Goal: Task Accomplishment & Management: Use online tool/utility

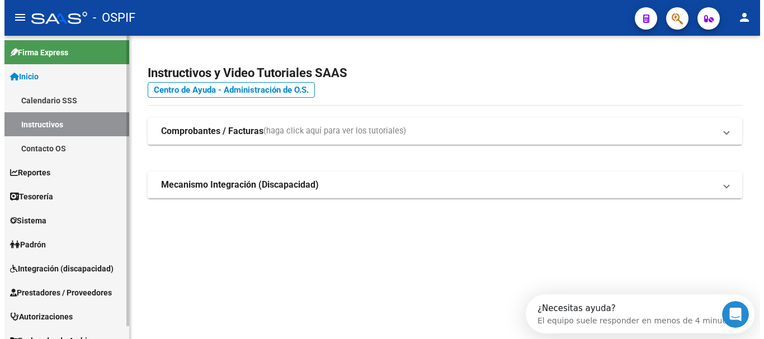
scroll to position [13, 0]
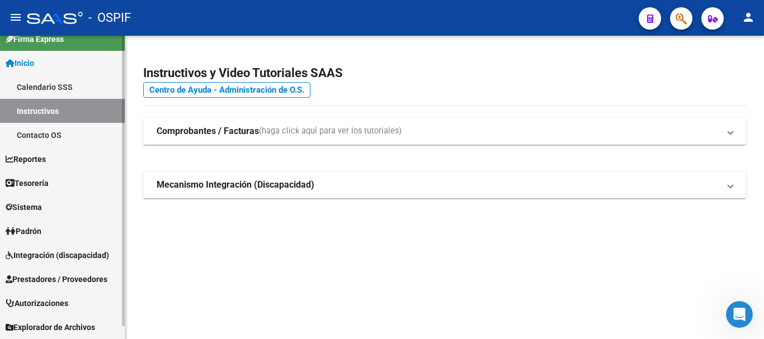
click at [40, 259] on span "Integración (discapacidad)" at bounding box center [57, 255] width 103 height 12
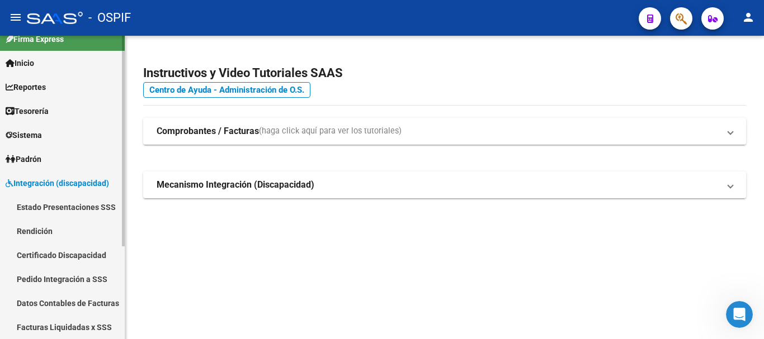
scroll to position [125, 0]
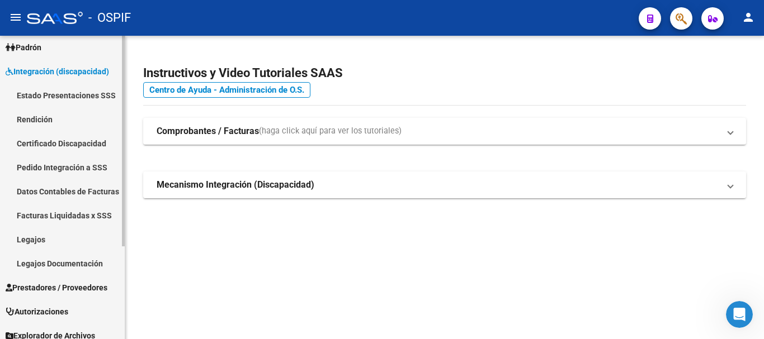
click at [37, 117] on link "Rendición" at bounding box center [62, 119] width 125 height 24
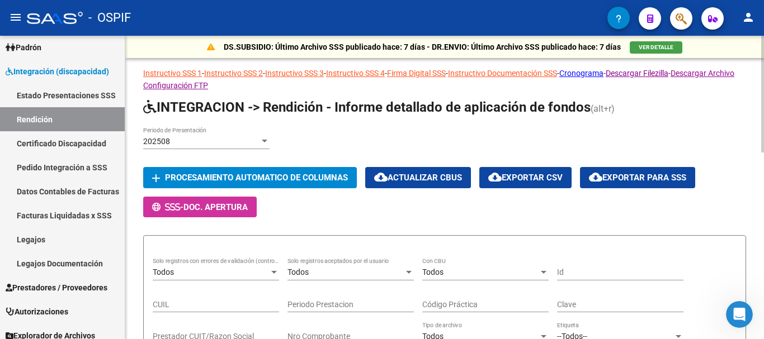
click at [178, 137] on div "202508" at bounding box center [201, 142] width 116 height 10
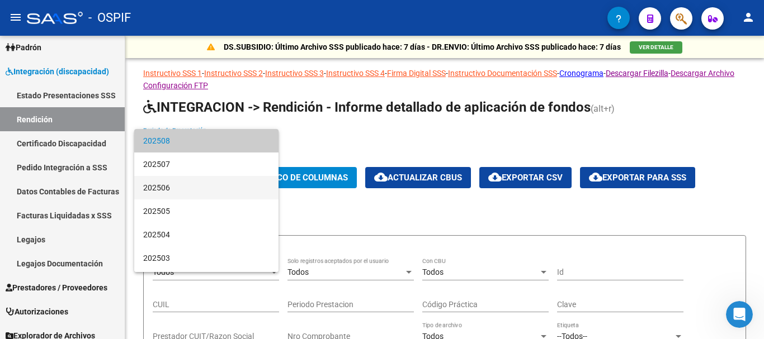
click at [163, 185] on span "202506" at bounding box center [206, 187] width 126 height 23
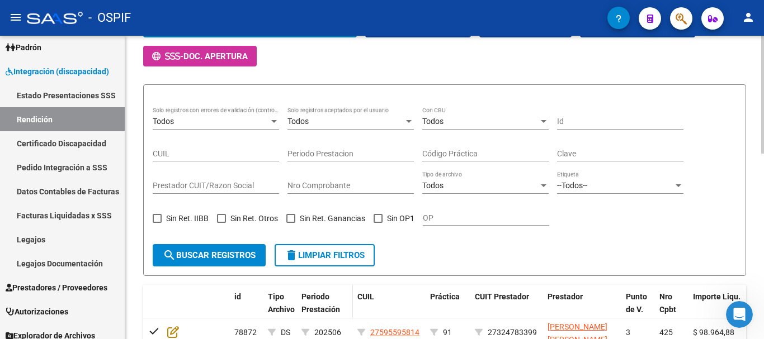
scroll to position [168, 0]
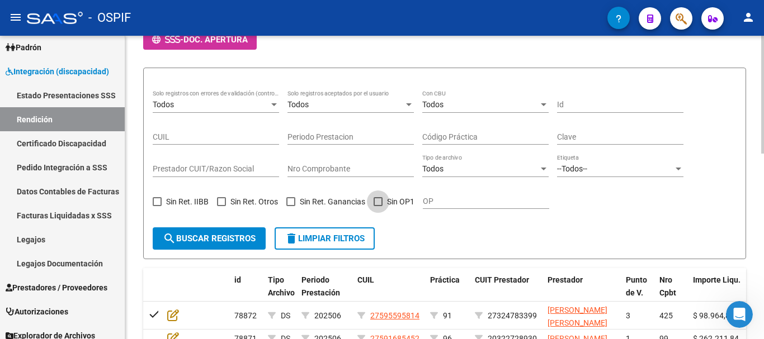
click at [375, 201] on span at bounding box center [378, 201] width 9 height 9
click at [377, 206] on input "Sin OP1" at bounding box center [377, 206] width 1 height 1
checkbox input "true"
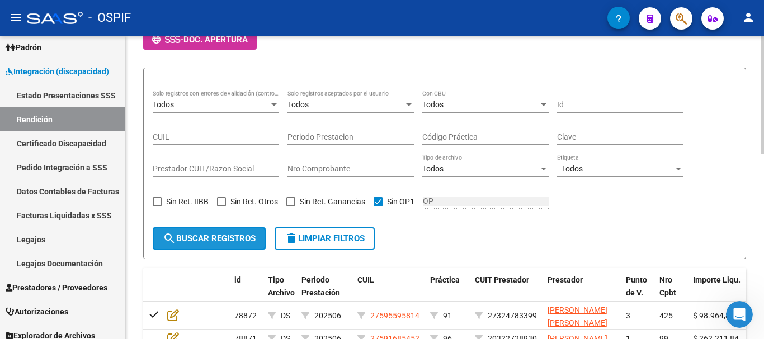
click at [201, 241] on span "search Buscar registros" at bounding box center [209, 239] width 93 height 10
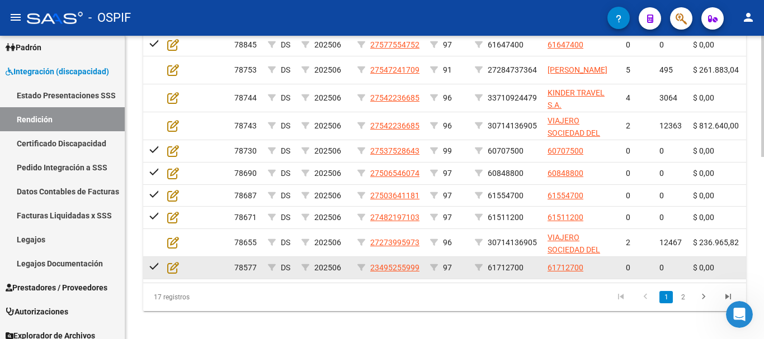
scroll to position [455, 0]
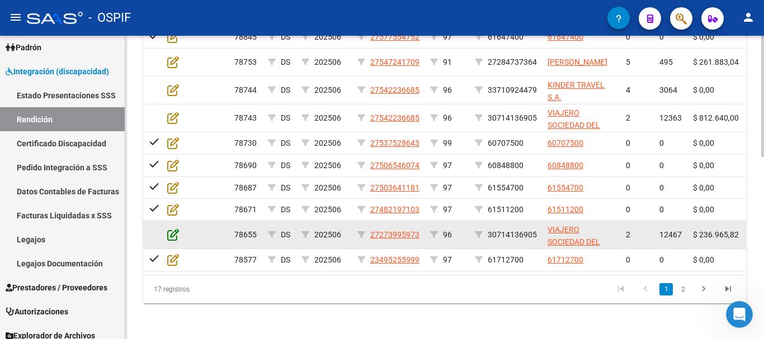
click at [171, 229] on icon at bounding box center [173, 235] width 12 height 12
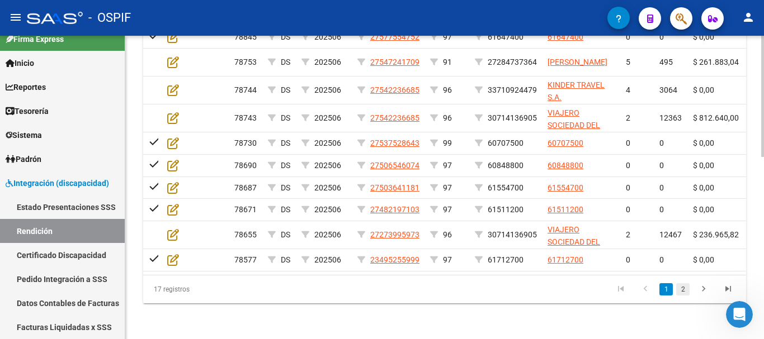
click at [683, 291] on link "2" at bounding box center [682, 289] width 13 height 12
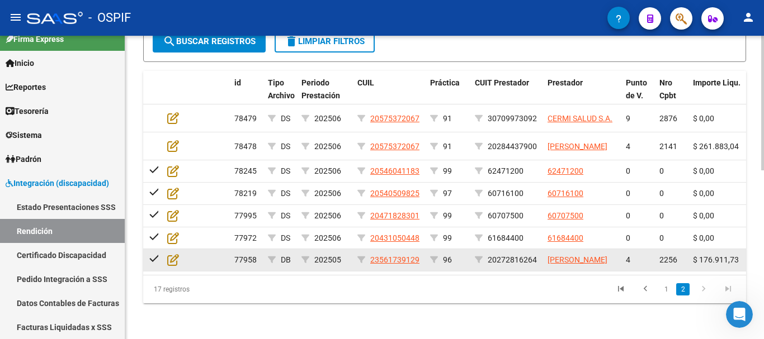
scroll to position [381, 0]
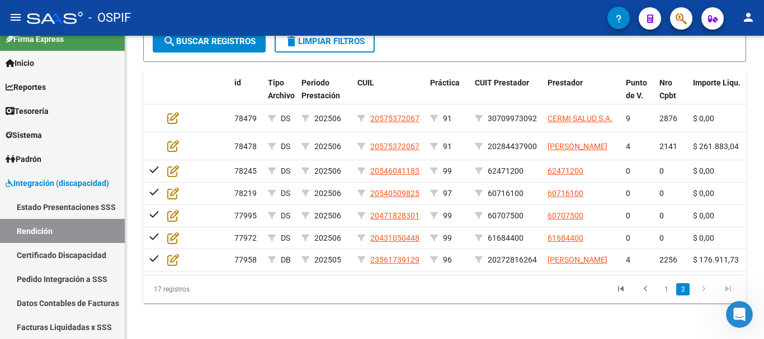
click at [665, 289] on link "1" at bounding box center [665, 289] width 13 height 12
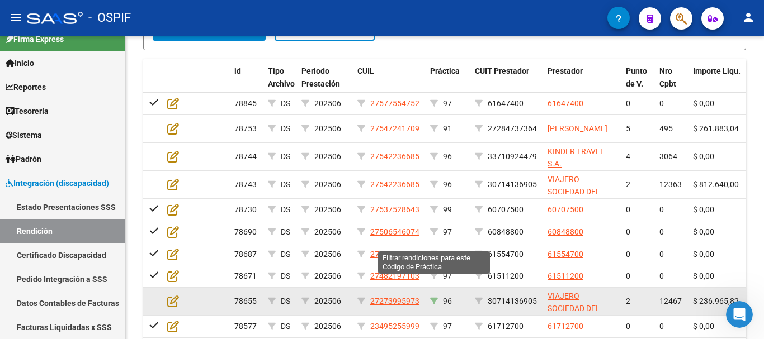
scroll to position [343, 0]
